Goal: Information Seeking & Learning: Learn about a topic

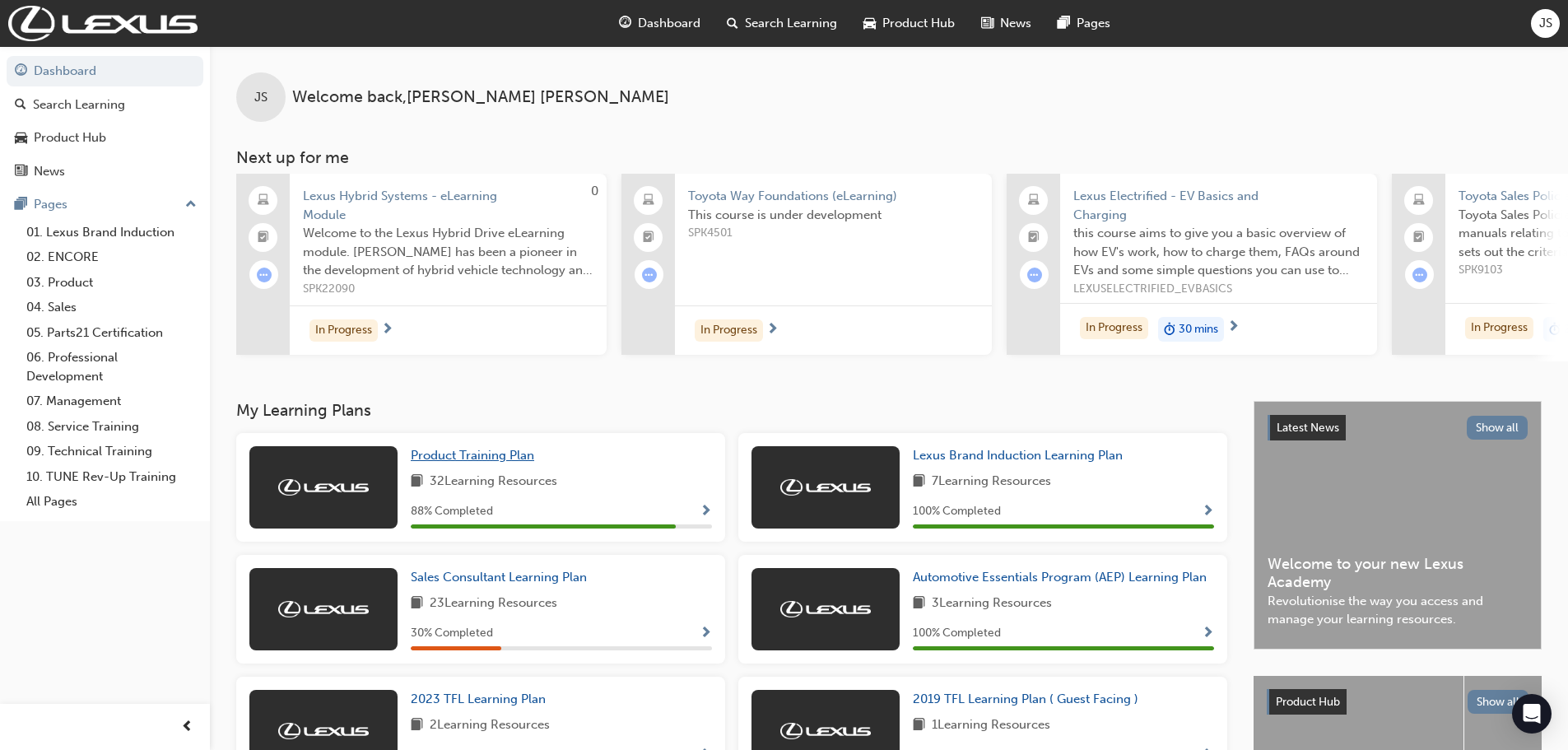
click at [510, 465] on link "Product Training Plan" at bounding box center [476, 455] width 130 height 19
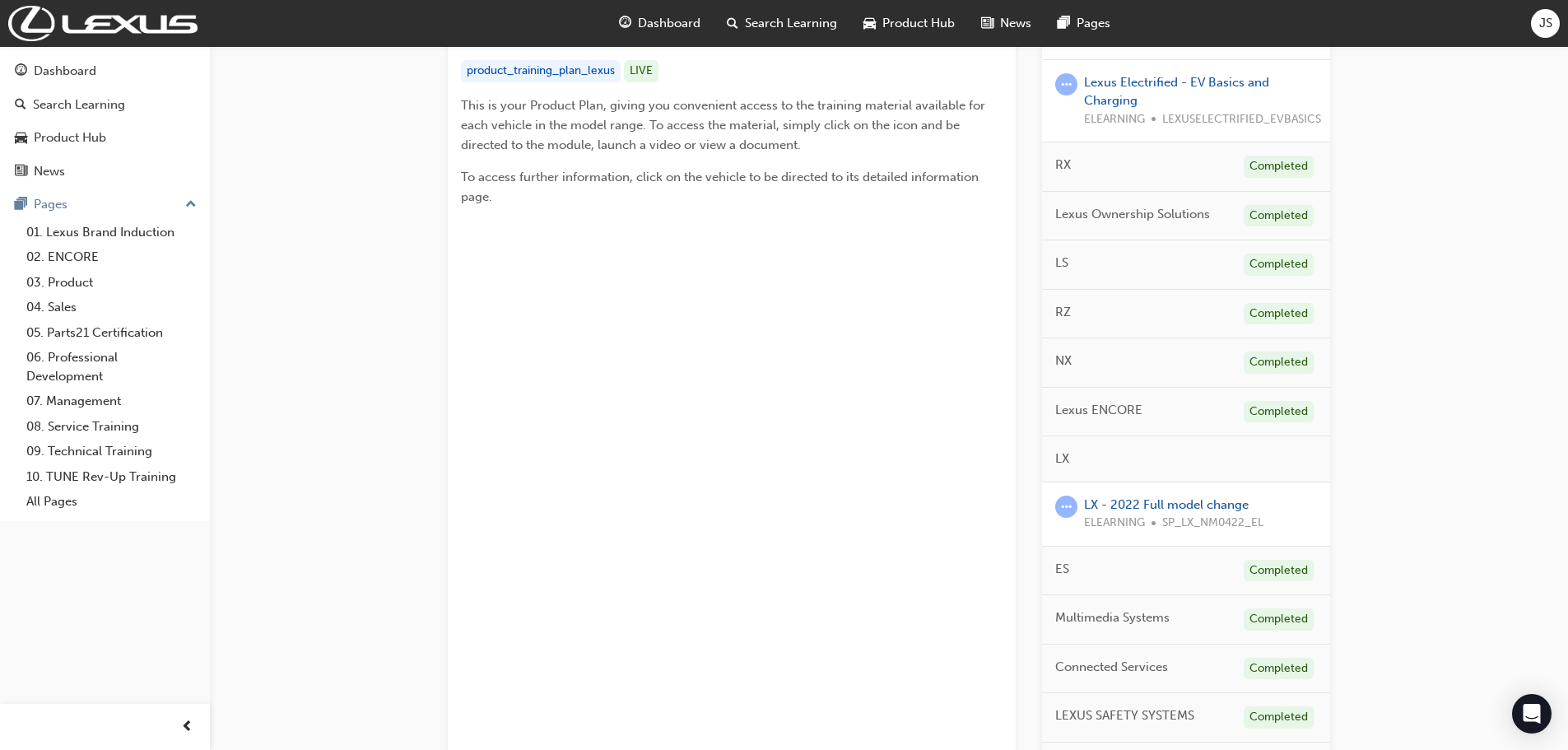
scroll to position [658, 0]
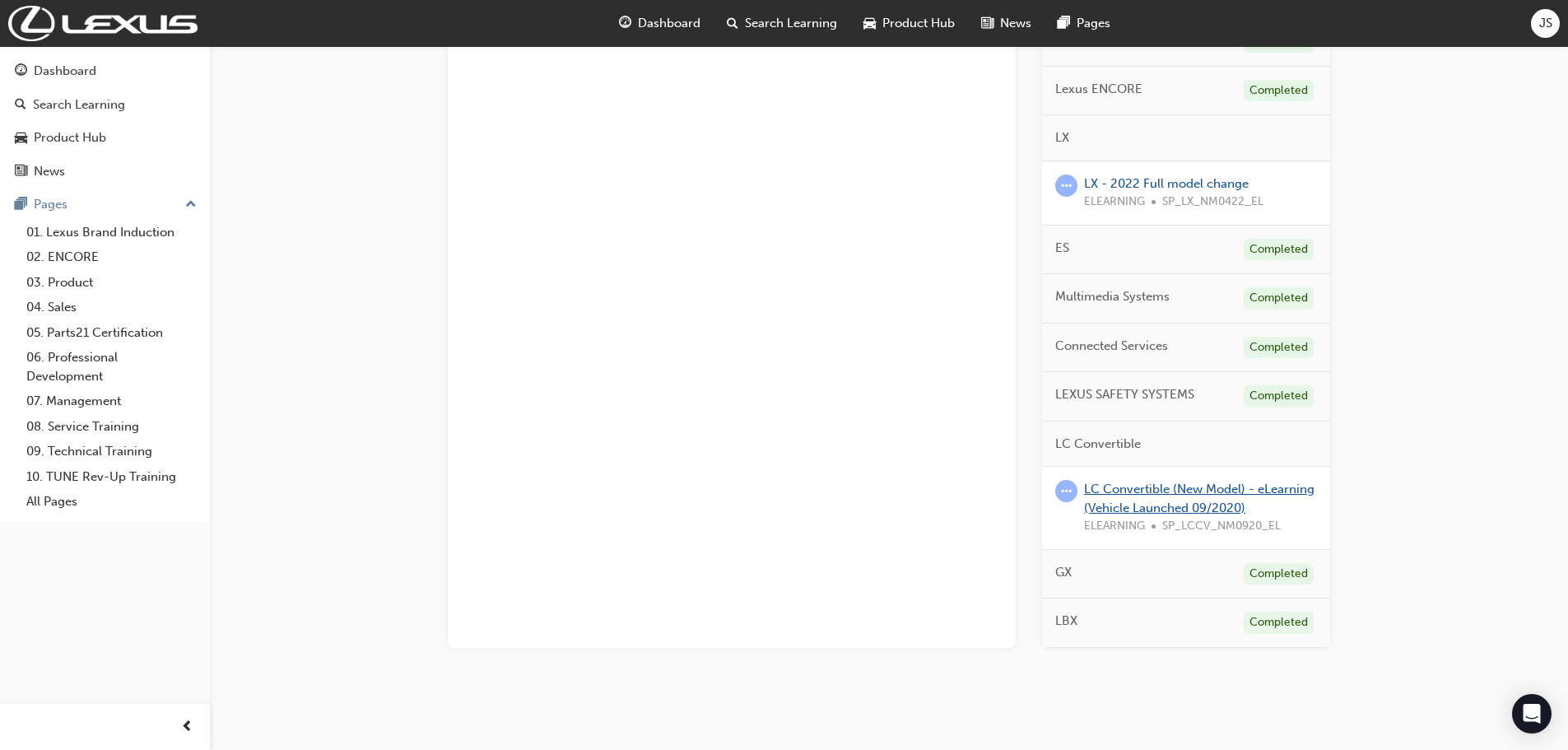
click at [1181, 487] on link "LC Convertible (New Model) - eLearning (Vehicle Launched 09/2020)" at bounding box center [1200, 498] width 231 height 33
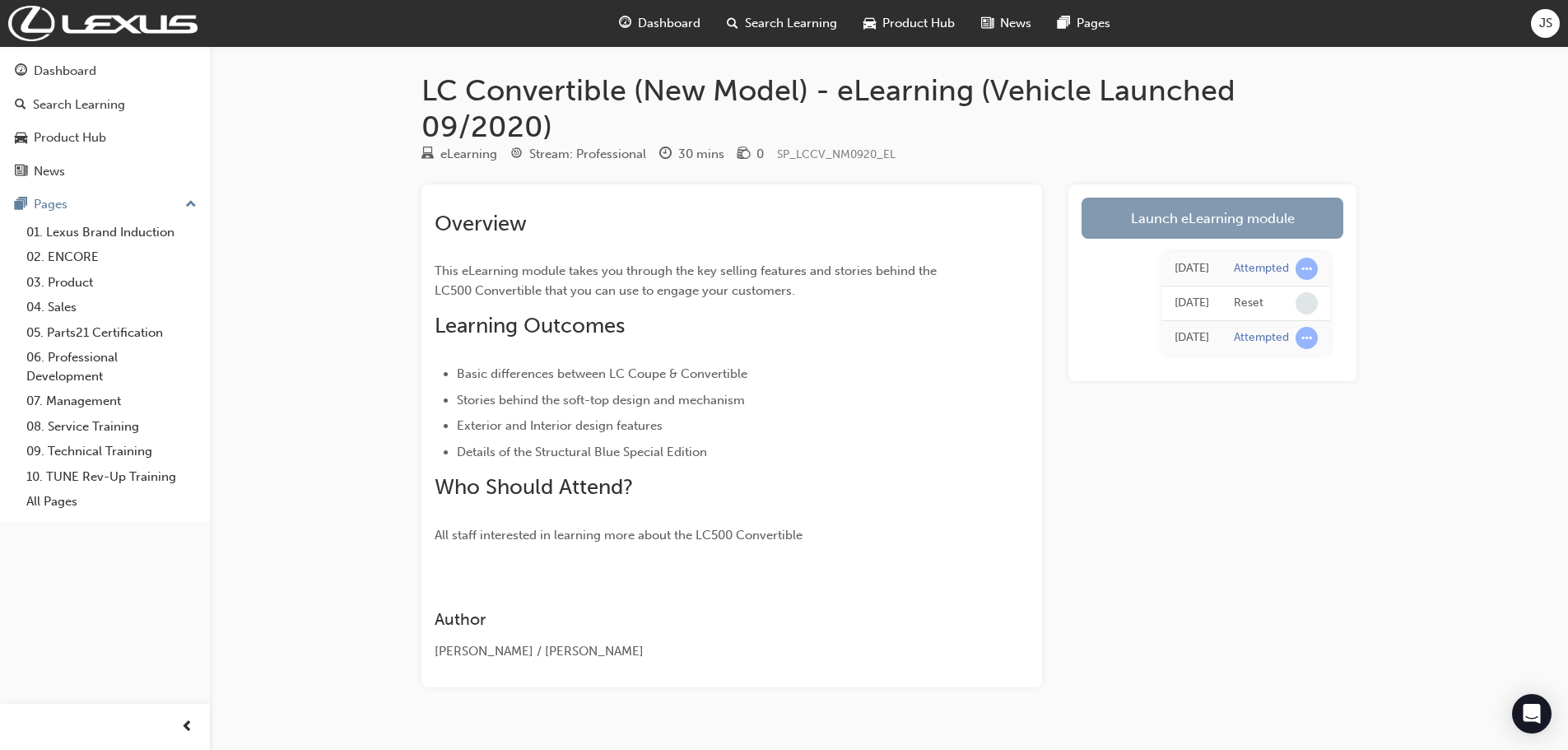
click at [1253, 231] on link "Launch eLearning module" at bounding box center [1212, 217] width 261 height 41
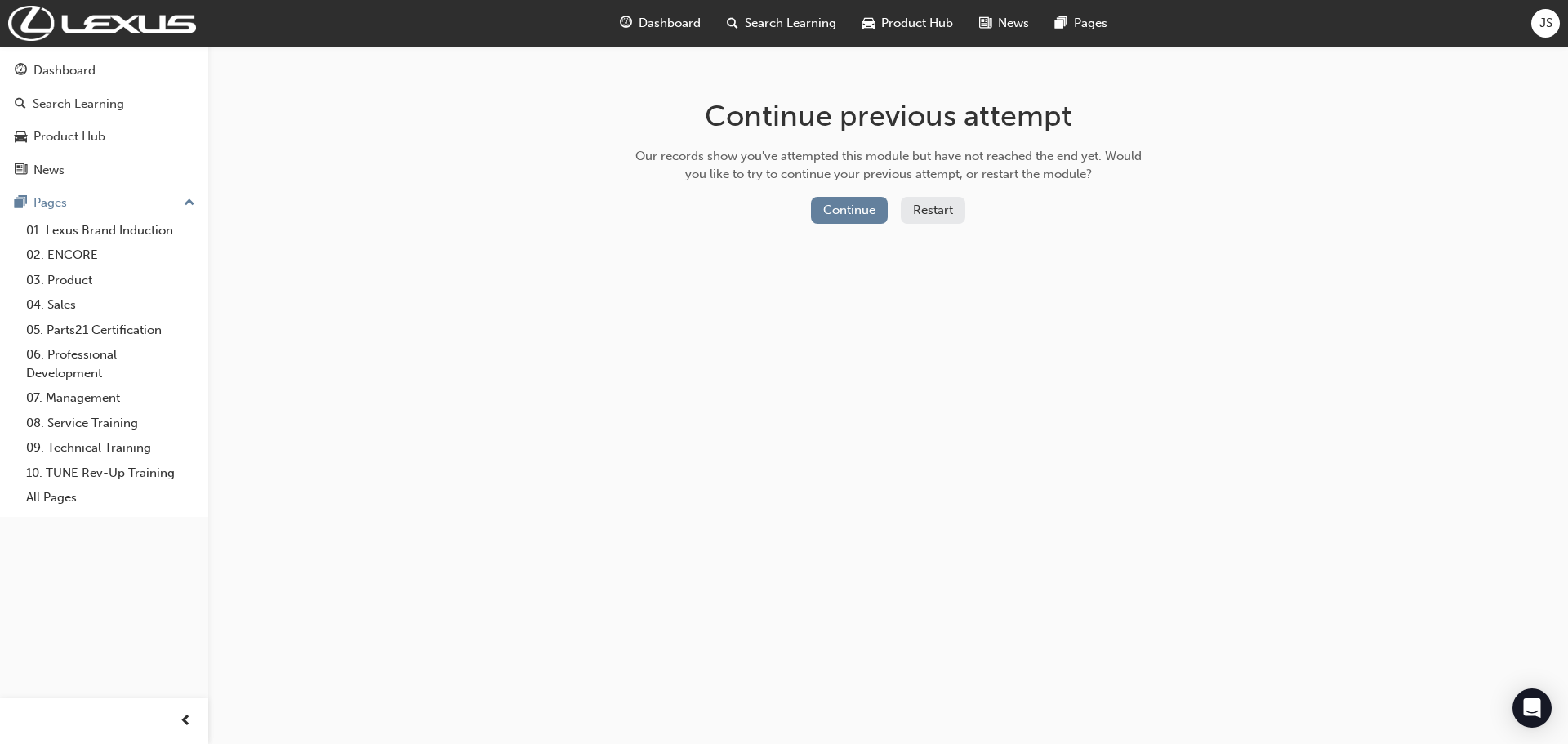
click at [845, 229] on div "Continue Restart" at bounding box center [888, 213] width 518 height 33
click at [842, 214] on button "Continue" at bounding box center [849, 210] width 77 height 27
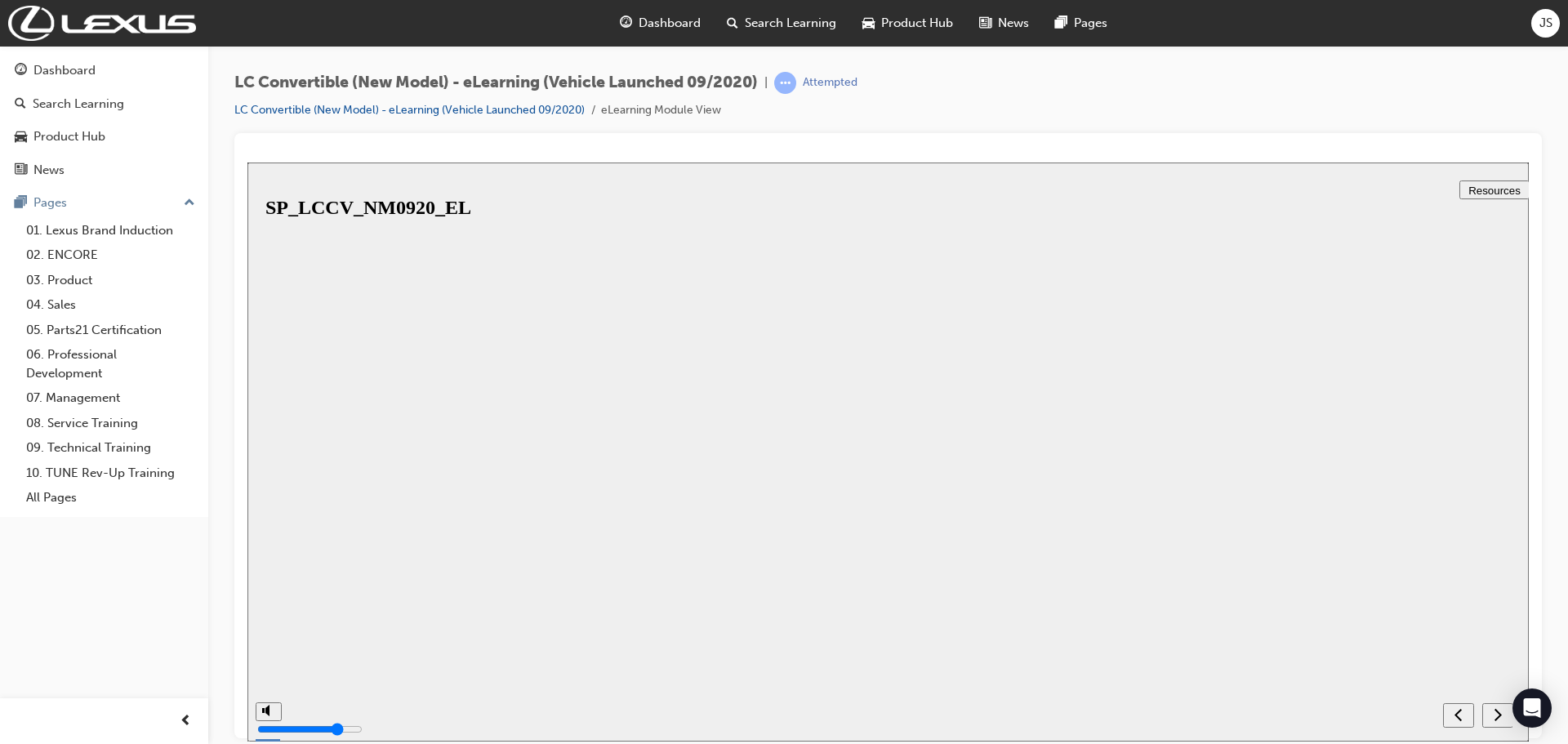
click at [302, 732] on button "Resume" at bounding box center [274, 740] width 54 height 17
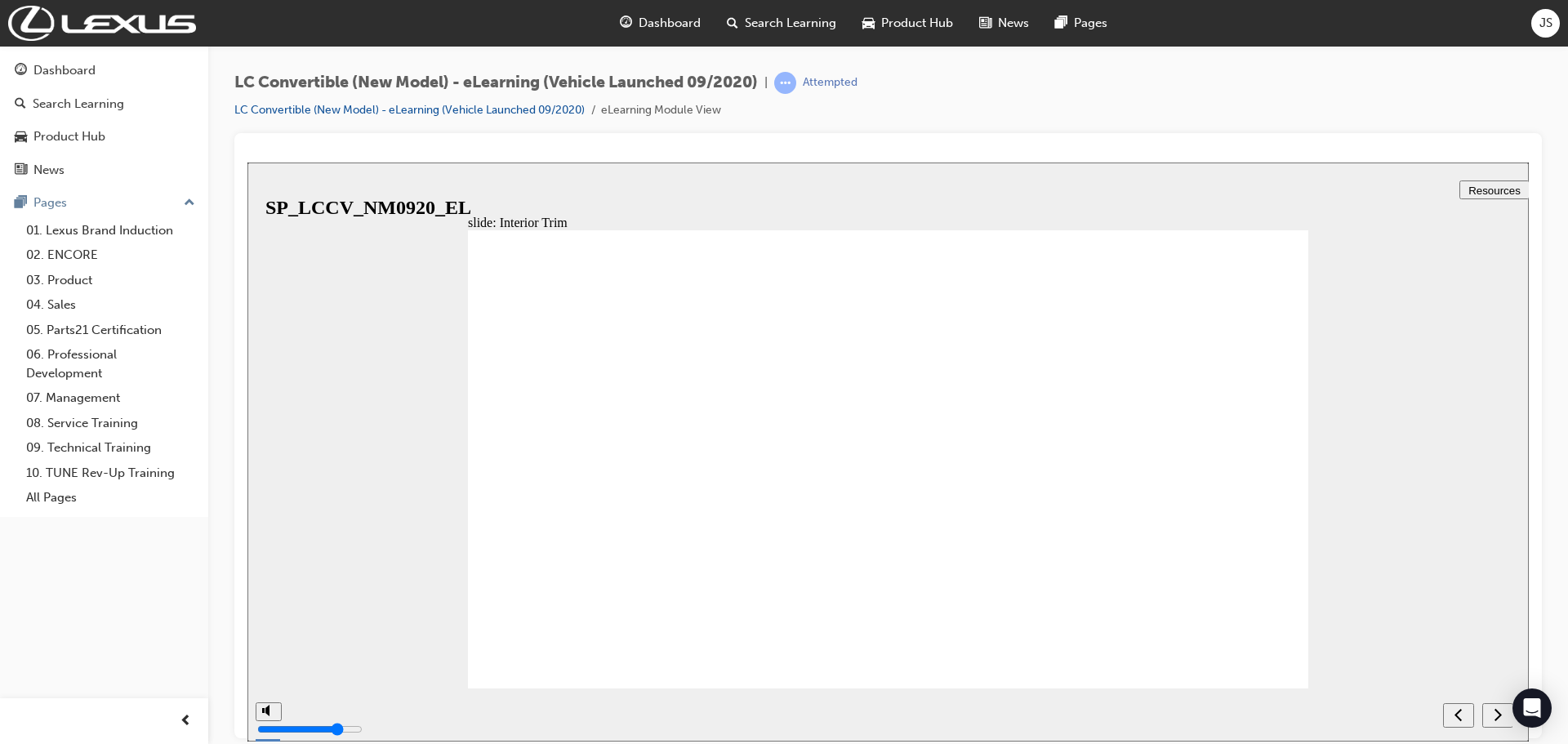
drag, startPoint x: 890, startPoint y: 464, endPoint x: 800, endPoint y: 461, distance: 90.0
click at [1502, 714] on div "next" at bounding box center [1498, 714] width 18 height 17
